Goal: Find contact information: Find contact information

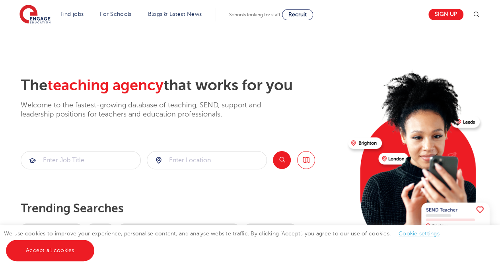
scroll to position [33, 0]
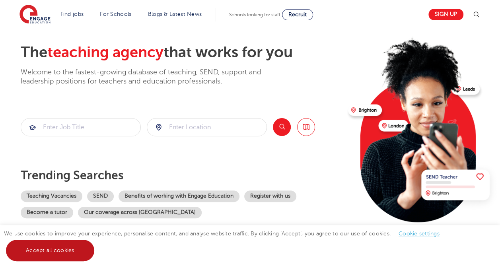
click at [63, 248] on link "Accept all cookies" at bounding box center [50, 250] width 88 height 21
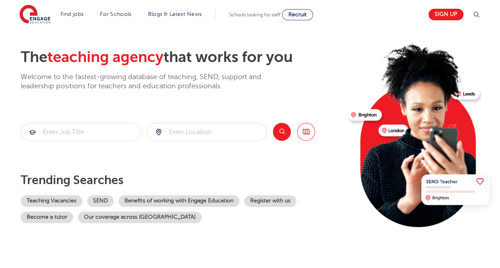
scroll to position [29, 0]
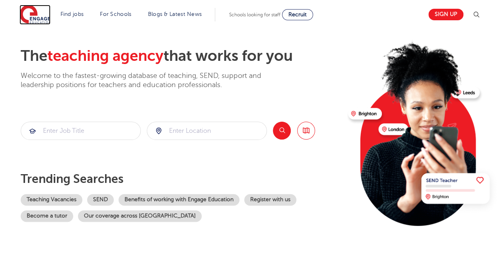
click at [35, 19] on img at bounding box center [34, 15] width 31 height 20
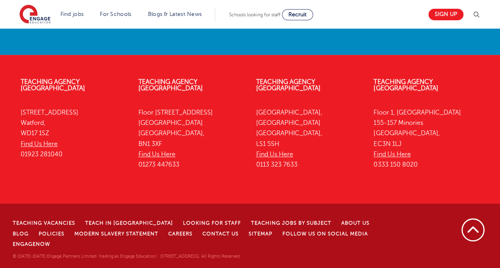
scroll to position [1826, 0]
drag, startPoint x: 417, startPoint y: 174, endPoint x: 371, endPoint y: 174, distance: 46.5
click at [371, 174] on div "Teaching Agency London Floor 1, Portsoken House 155-157 Minories London, EC3N 1…" at bounding box center [426, 125] width 118 height 117
copy p "0333 150 8020"
